Goal: Information Seeking & Learning: Find specific fact

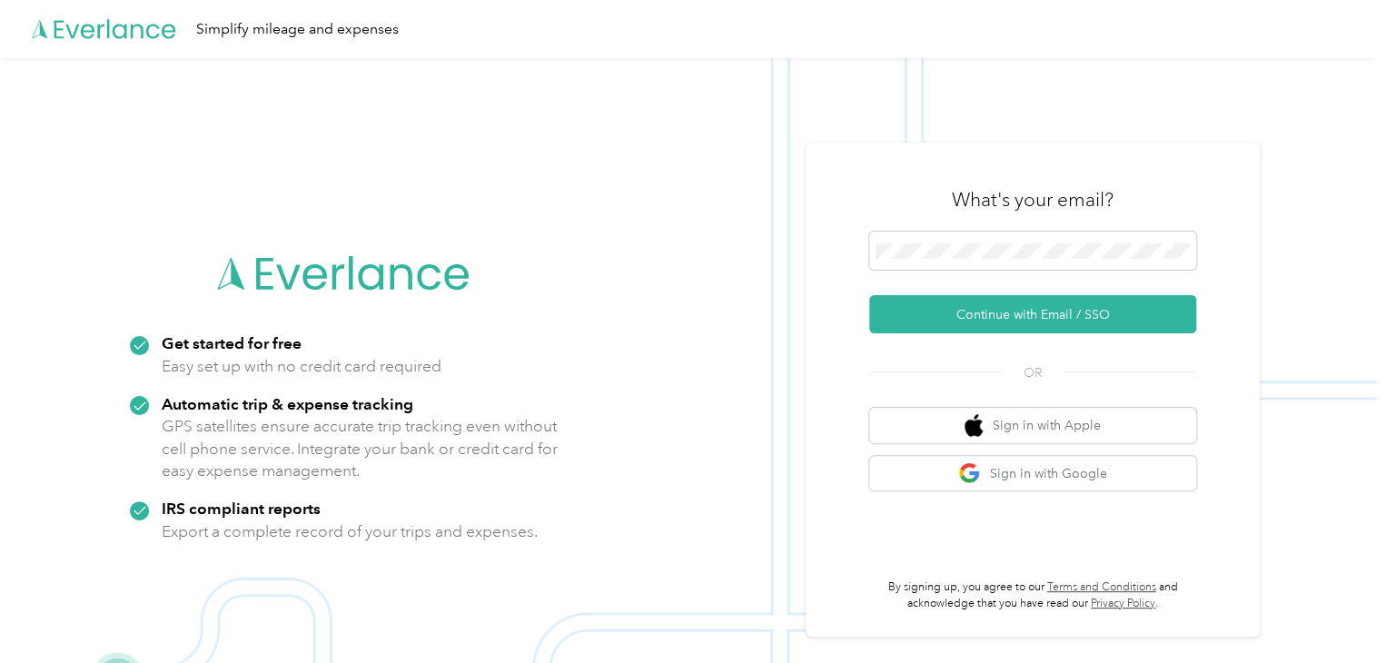
scroll to position [58, 0]
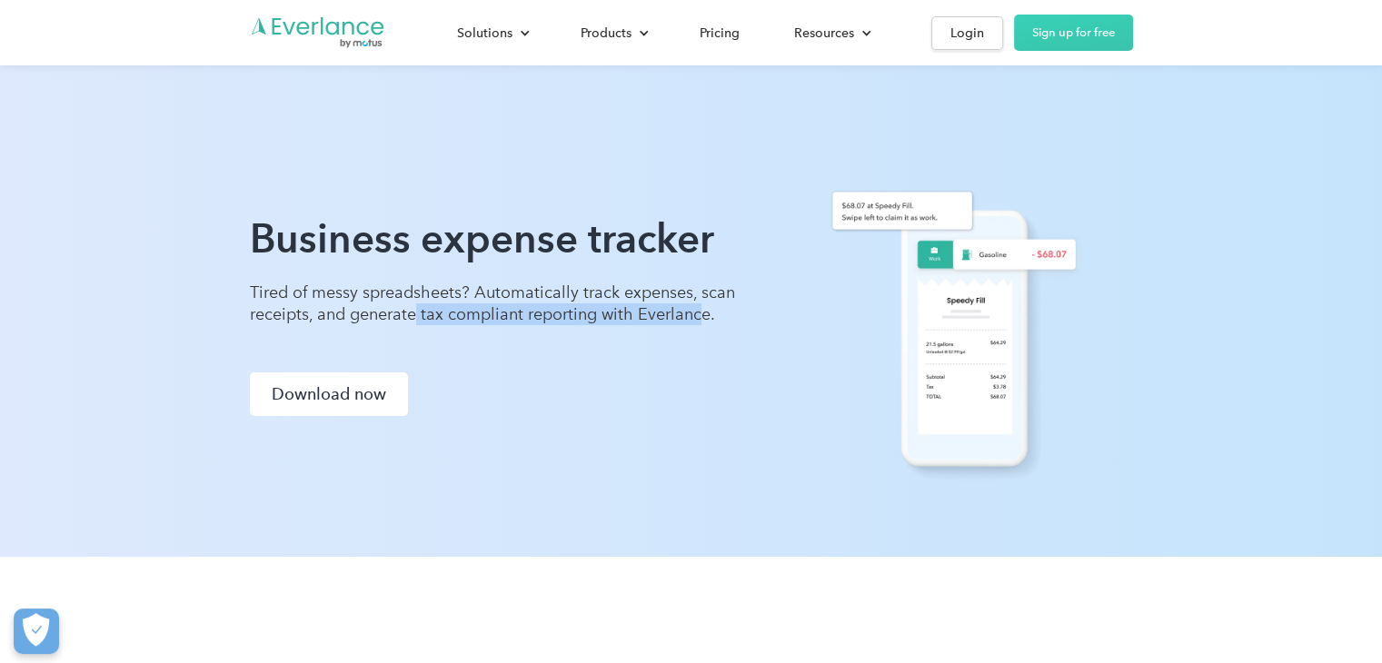
drag, startPoint x: 416, startPoint y: 312, endPoint x: 701, endPoint y: 305, distance: 285.4
click at [701, 305] on p "Tired of messy spreadsheets? Automatically track expenses, scan receipts, and g…" at bounding box center [495, 304] width 491 height 44
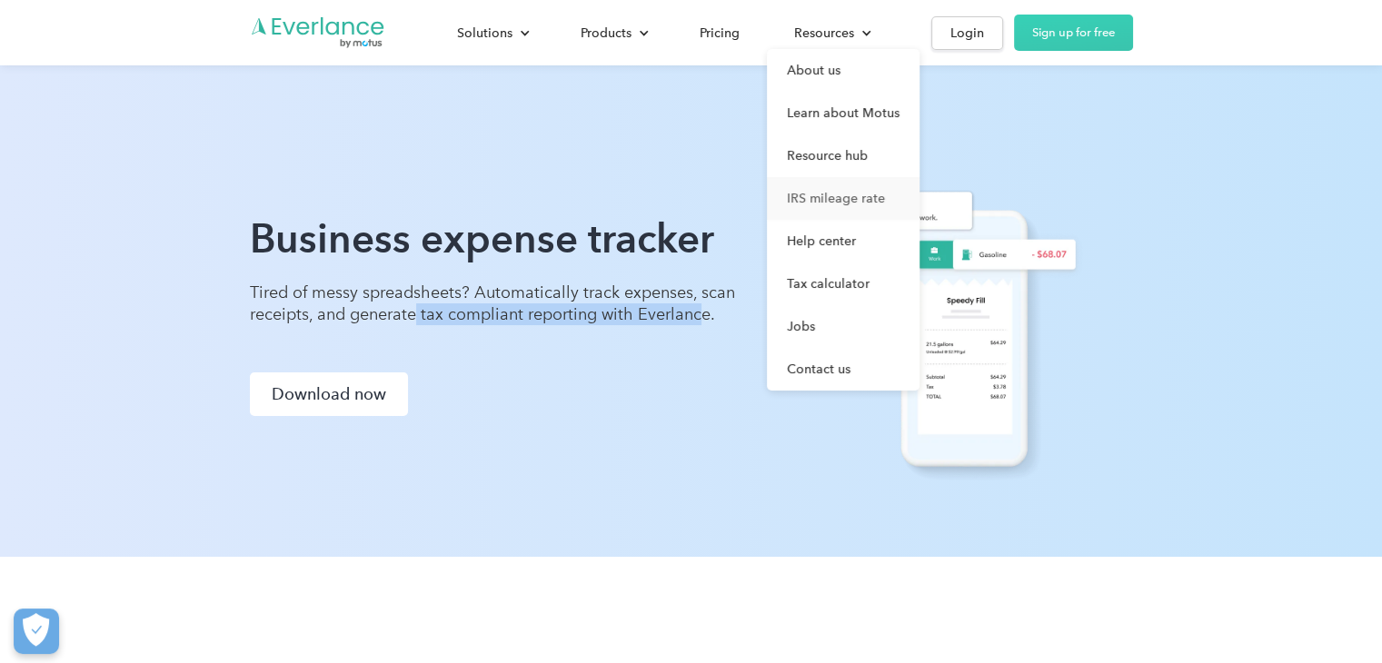
click at [820, 193] on link "IRS mileage rate" at bounding box center [843, 198] width 153 height 43
